Goal: Transaction & Acquisition: Purchase product/service

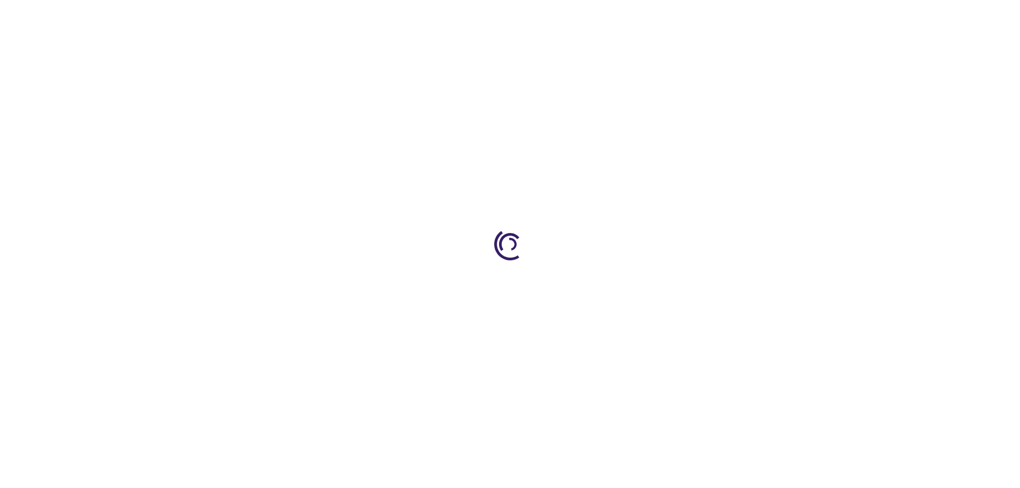
type input "0"
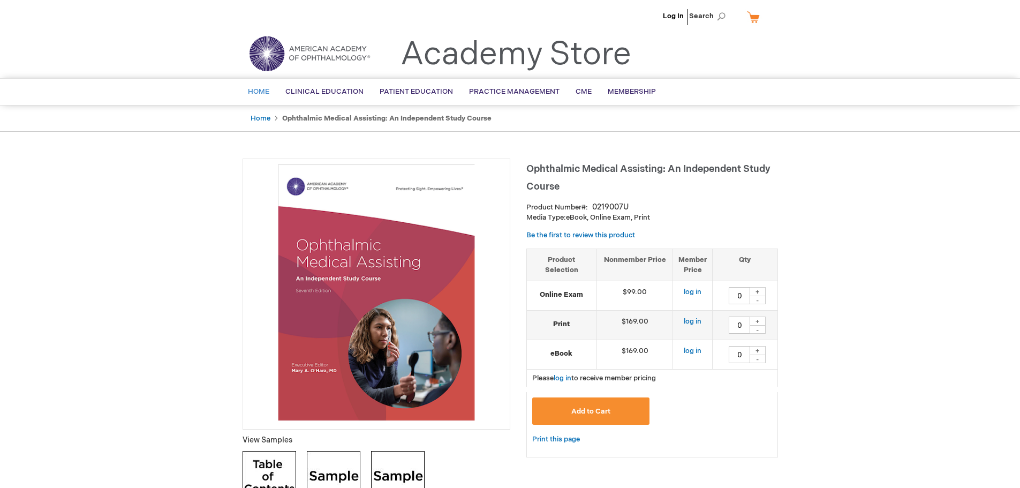
click at [254, 93] on span "Home" at bounding box center [258, 91] width 21 height 9
